Goal: Task Accomplishment & Management: Use online tool/utility

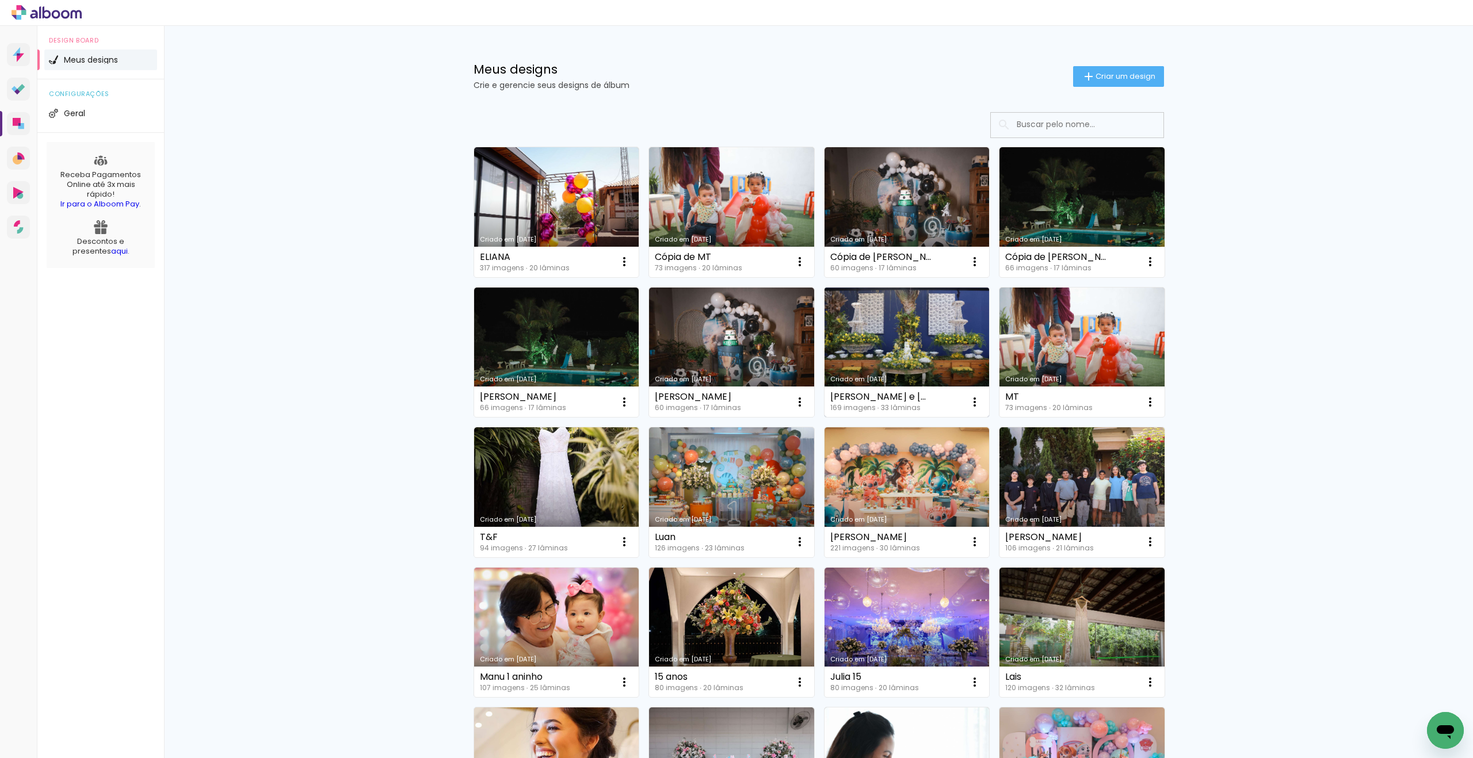
click at [930, 326] on link "Criado em 03/09/25" at bounding box center [906, 353] width 165 height 130
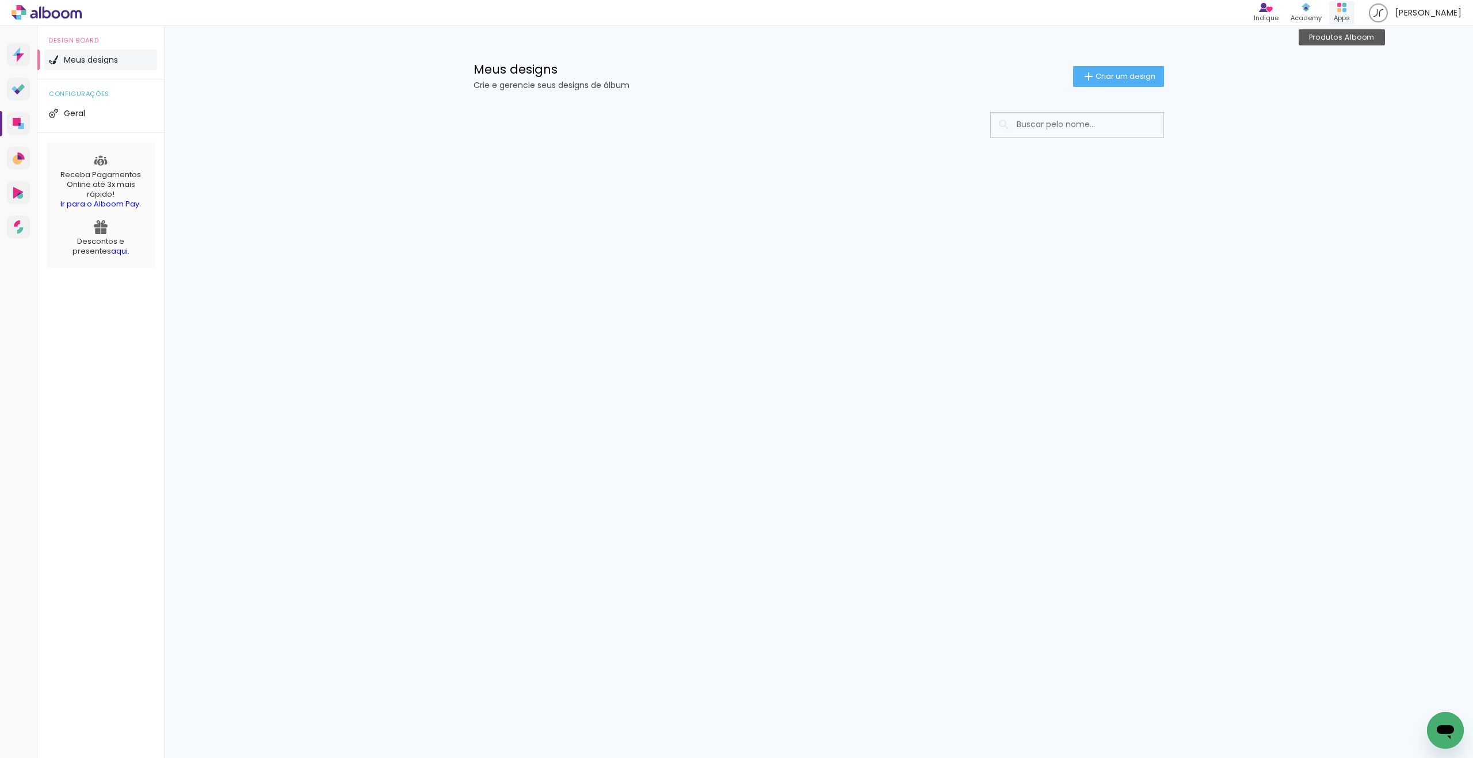
click at [1350, 13] on div "Apps" at bounding box center [1342, 18] width 16 height 10
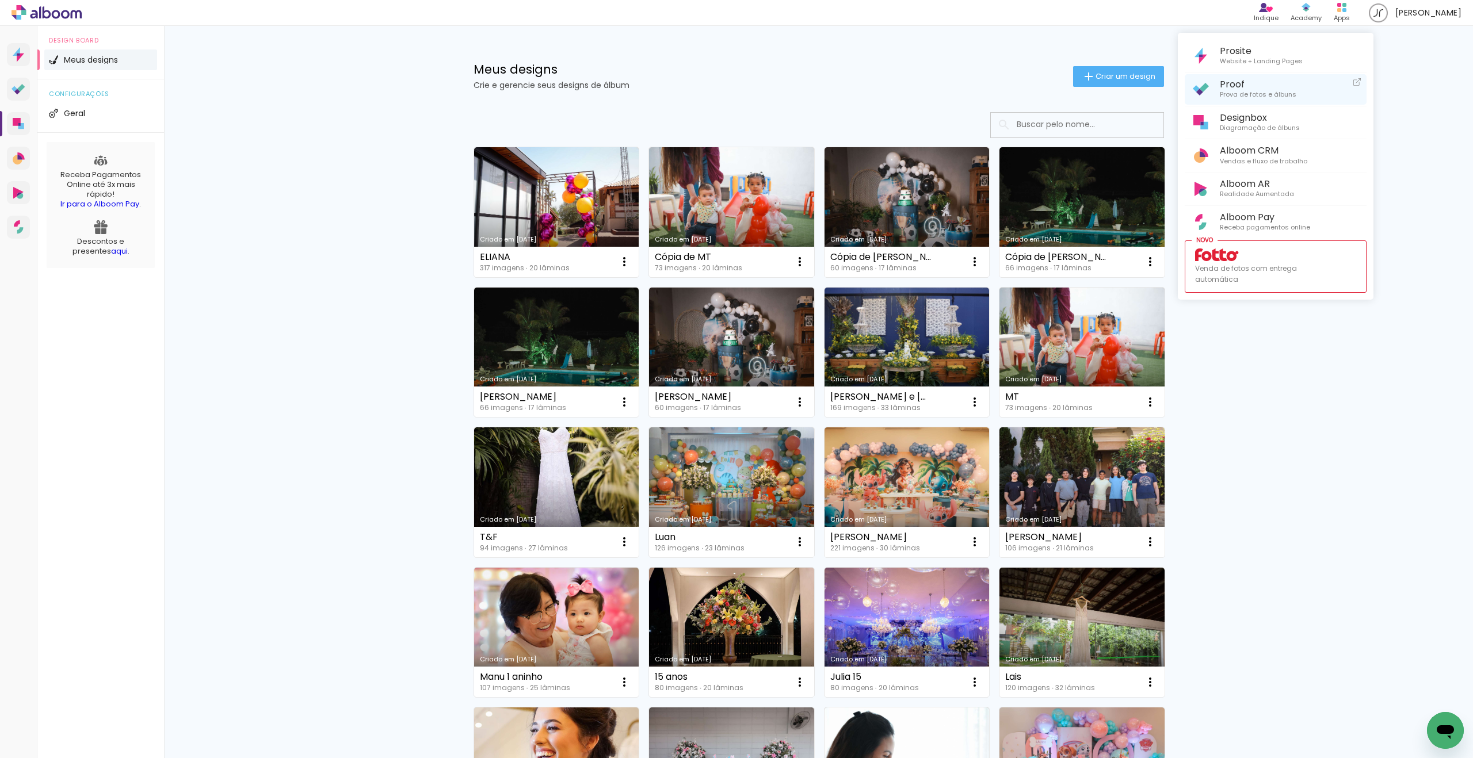
click at [1250, 87] on span "Proof" at bounding box center [1258, 84] width 77 height 11
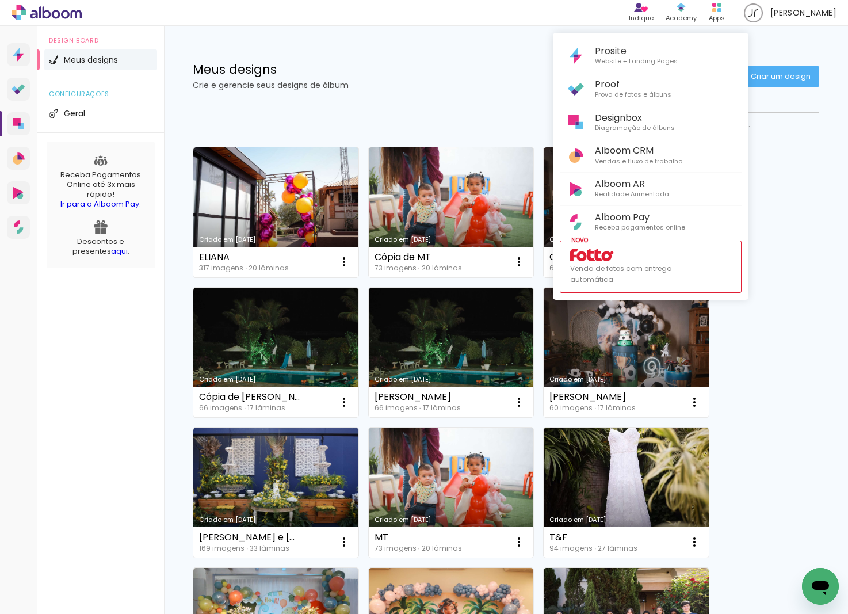
click at [307, 200] on div at bounding box center [424, 307] width 848 height 614
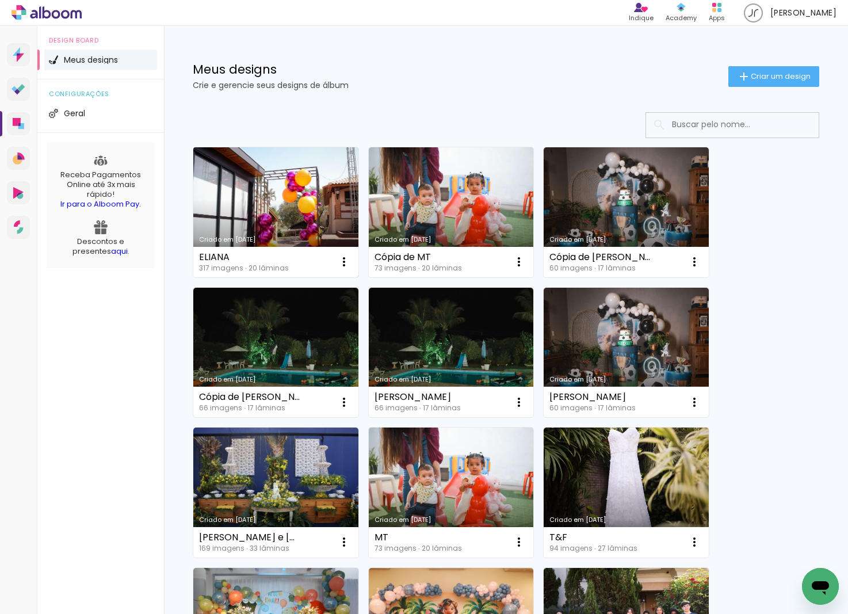
click at [307, 194] on link "Criado em [DATE]" at bounding box center [275, 212] width 165 height 130
